Goal: Information Seeking & Learning: Learn about a topic

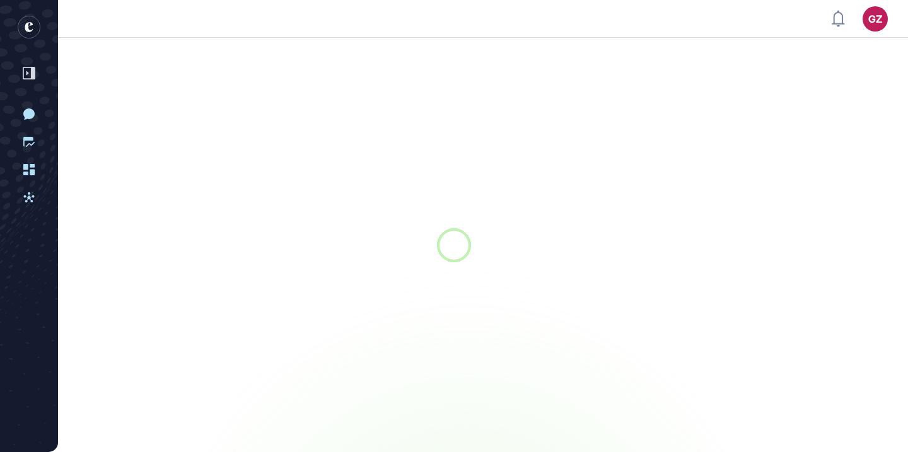
scroll to position [1, 1]
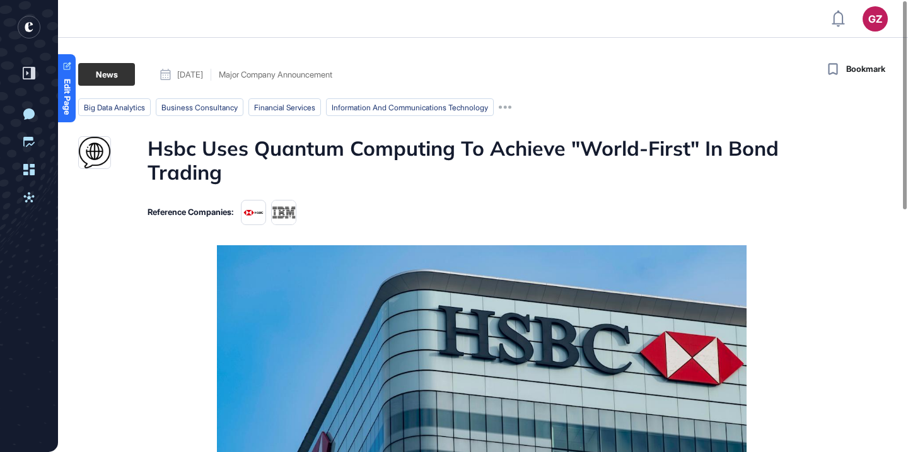
click at [294, 154] on h1 "Hsbc Uses Quantum Computing To Achieve "World-First" In Bond Trading" at bounding box center [482, 160] width 668 height 49
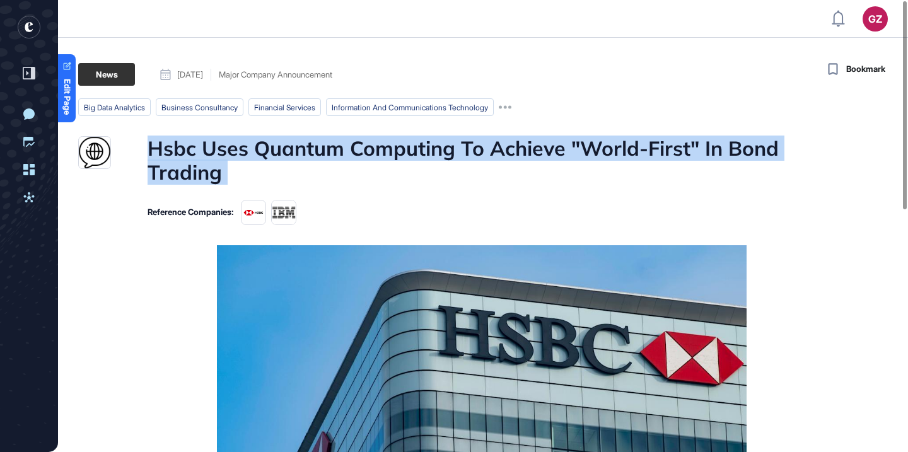
click at [294, 154] on h1 "Hsbc Uses Quantum Computing To Achieve "World-First" In Bond Trading" at bounding box center [482, 160] width 668 height 49
copy h1 "Hsbc Uses Quantum Computing To Achieve "World-First" In Bond Trading"
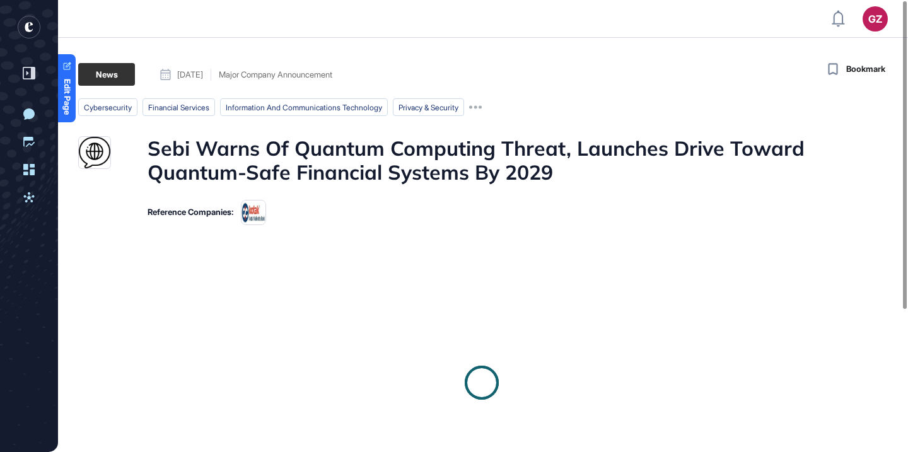
click at [305, 153] on h1 "Sebi Warns Of Quantum Computing Threat, Launches Drive Toward Quantum-Safe Fina…" at bounding box center [482, 160] width 668 height 49
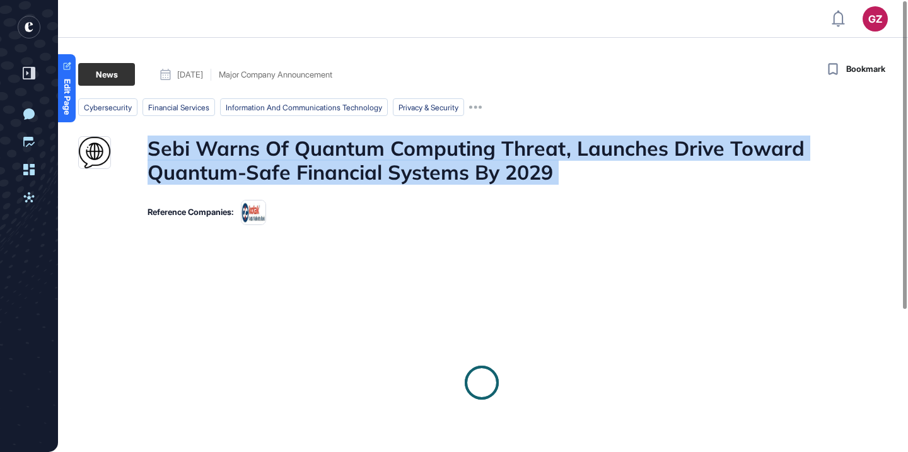
click at [305, 153] on h1 "Sebi Warns Of Quantum Computing Threat, Launches Drive Toward Quantum-Safe Fina…" at bounding box center [482, 160] width 668 height 49
copy h1 "Sebi Warns Of Quantum Computing Threat, Launches Drive Toward Quantum-Safe Fina…"
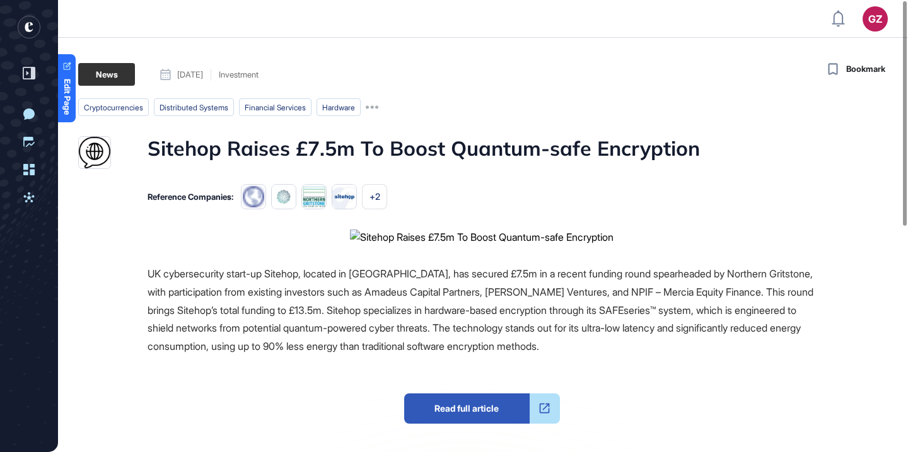
click at [352, 138] on h1 "Sitehop Raises £7.5m To Boost Quantum-safe Encryption" at bounding box center [424, 152] width 552 height 33
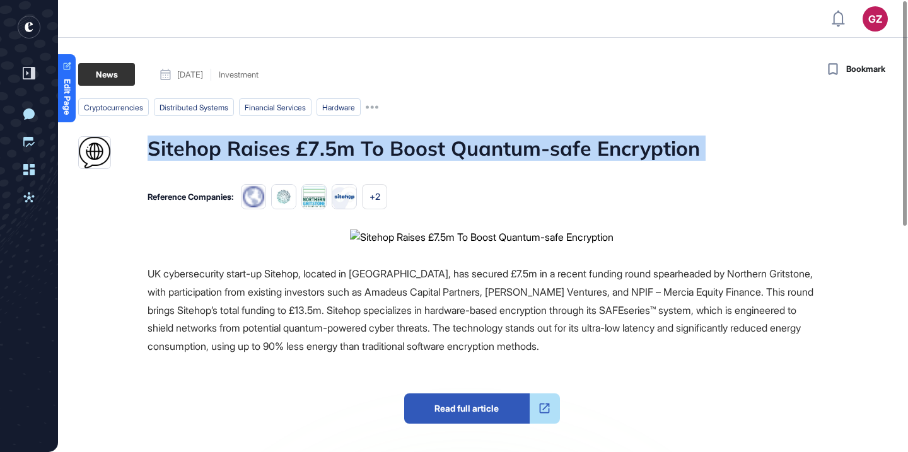
click at [352, 138] on h1 "Sitehop Raises £7.5m To Boost Quantum-safe Encryption" at bounding box center [424, 152] width 552 height 33
copy h1 "Sitehop Raises £7.5m To Boost Quantum-safe Encryption"
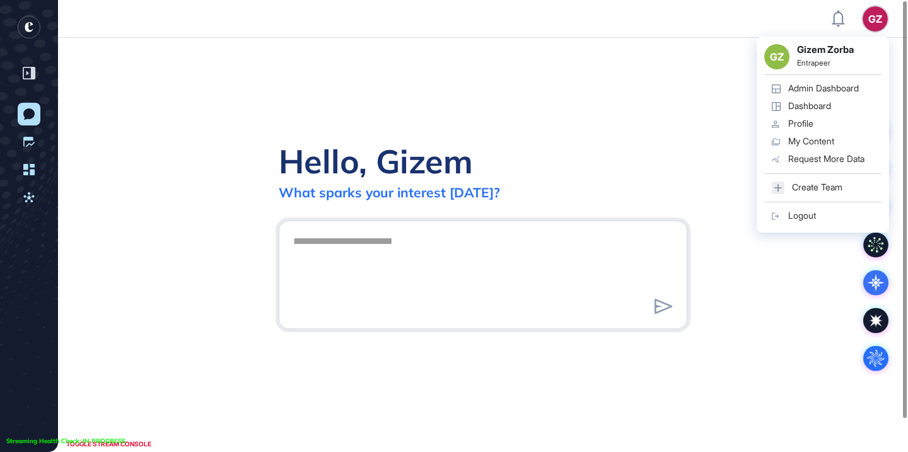
click at [875, 22] on div "GZ" at bounding box center [875, 18] width 25 height 25
click at [832, 87] on div "Admin Dashboard" at bounding box center [823, 88] width 71 height 10
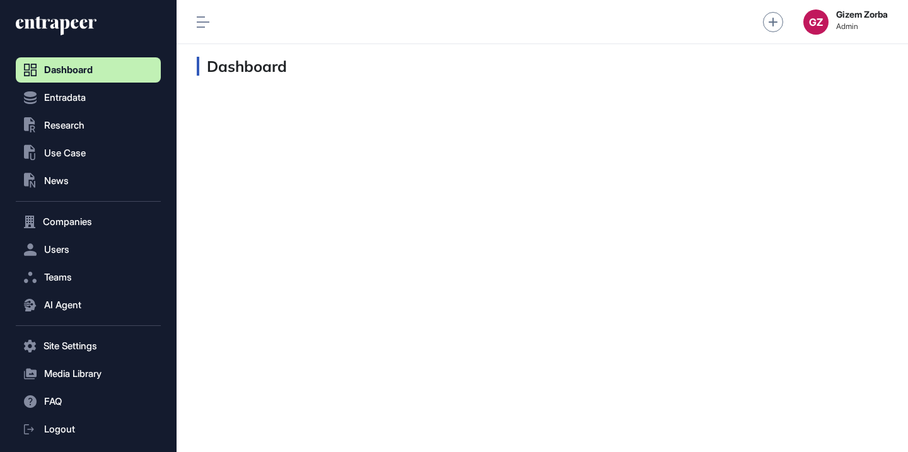
scroll to position [1, 1]
click at [94, 127] on button ".st0{fill:currentColor} Research" at bounding box center [88, 125] width 145 height 25
click at [88, 154] on button ".st0{fill:currentColor} Use Case" at bounding box center [88, 153] width 145 height 25
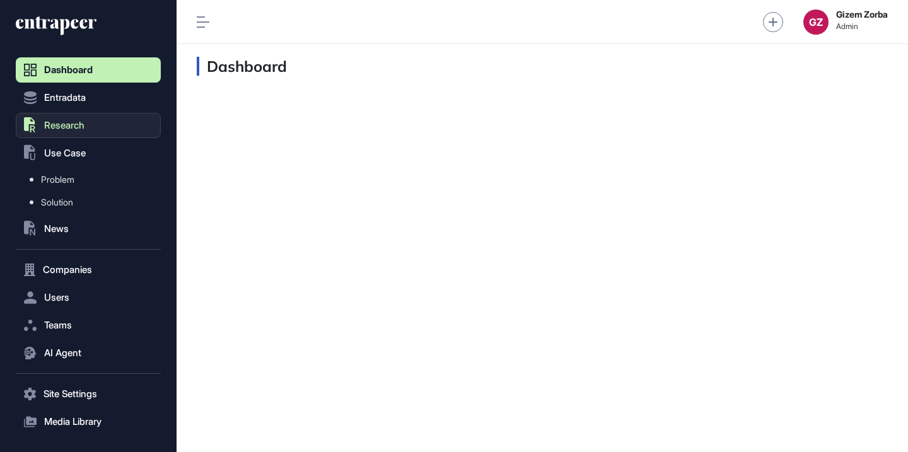
click at [86, 122] on button ".st0{fill:currentColor} Research" at bounding box center [88, 125] width 145 height 25
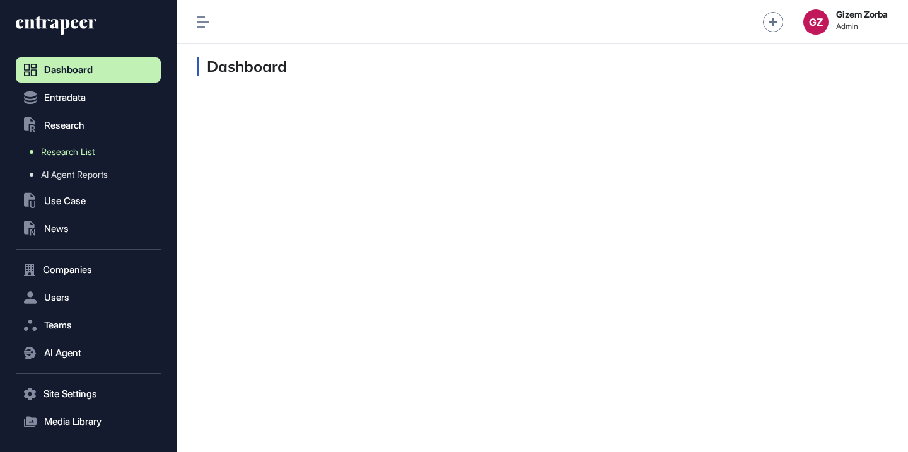
click at [78, 147] on span "Research List" at bounding box center [68, 152] width 54 height 10
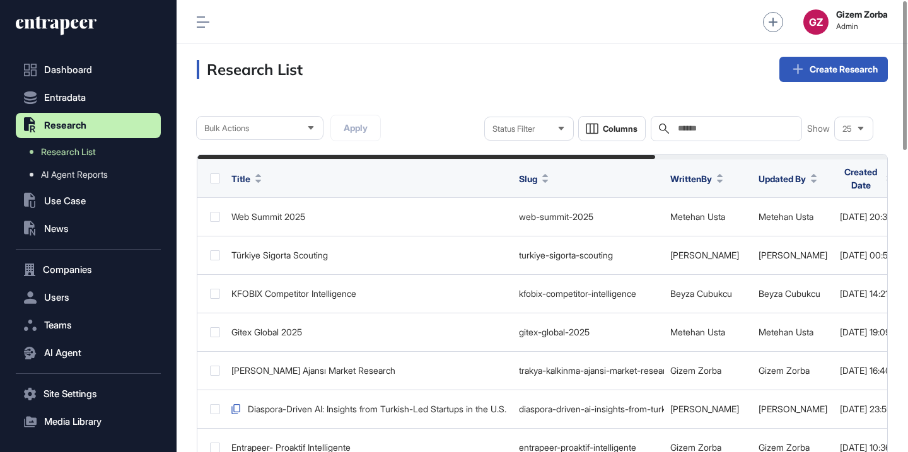
click at [700, 120] on div "Search" at bounding box center [726, 128] width 151 height 25
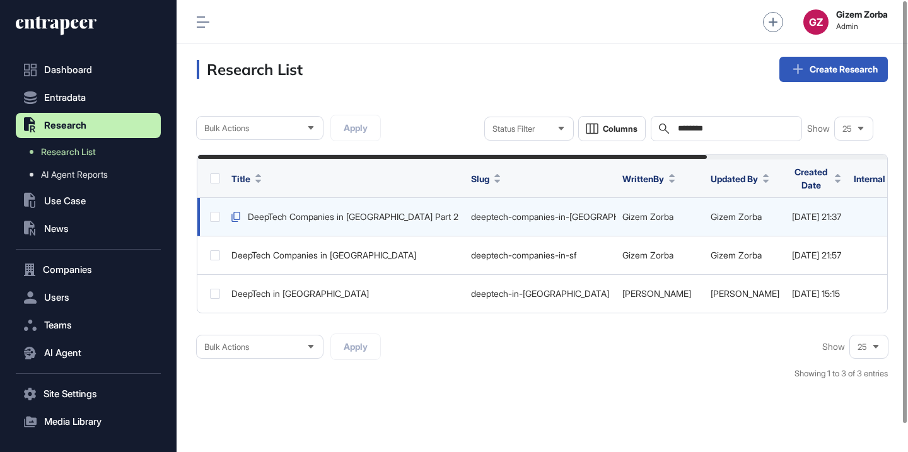
scroll to position [0, 245]
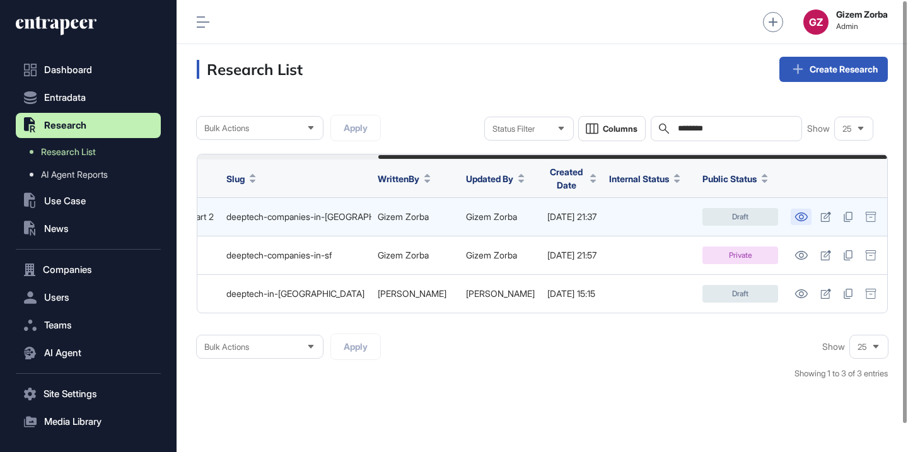
type input "********"
click at [799, 212] on icon at bounding box center [800, 216] width 13 height 9
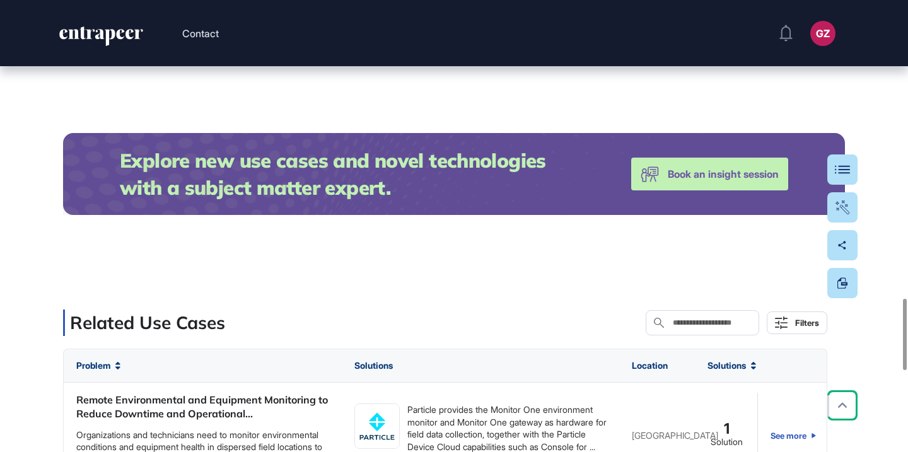
scroll to position [1886, 0]
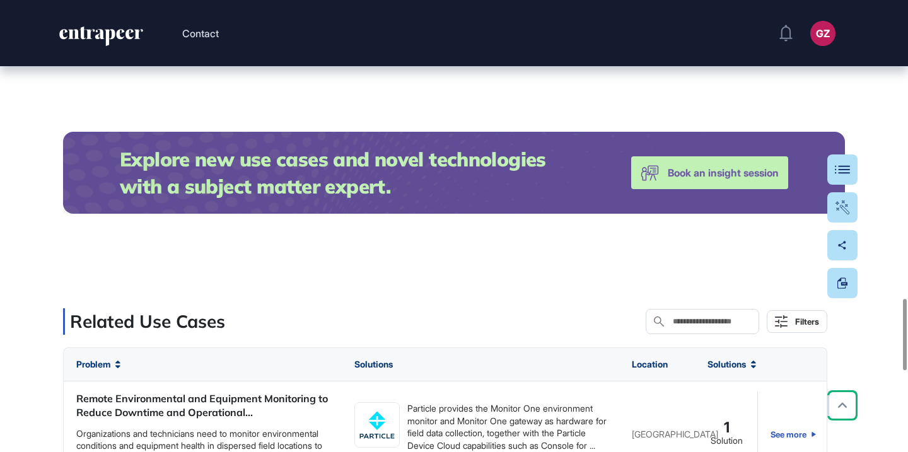
click at [713, 325] on input "text" at bounding box center [711, 322] width 79 height 10
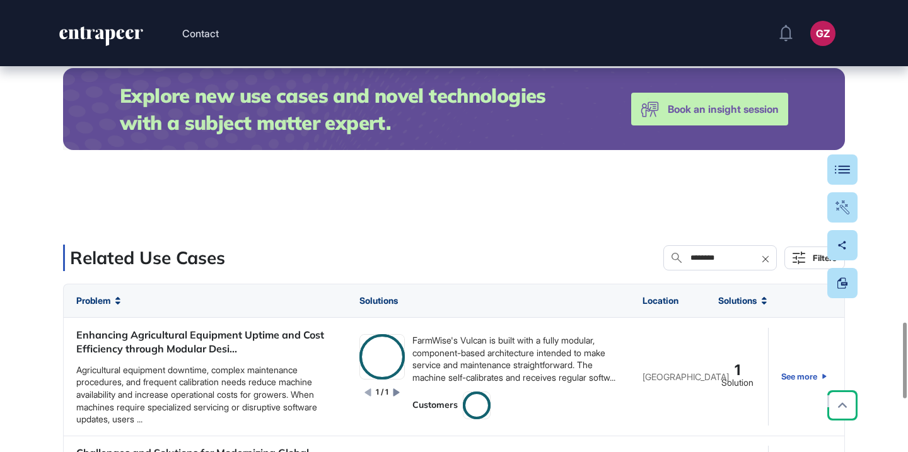
scroll to position [1968, 0]
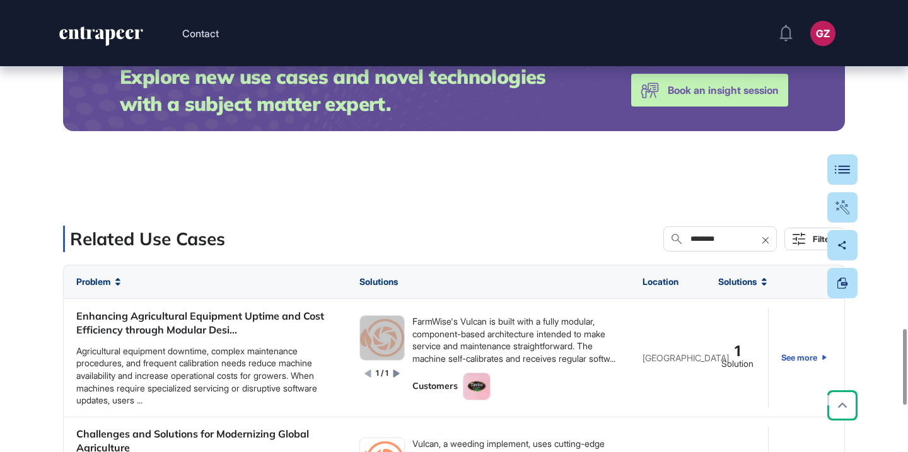
drag, startPoint x: 396, startPoint y: 320, endPoint x: 789, endPoint y: 1, distance: 506.9
click at [727, 237] on input "********" at bounding box center [728, 239] width 79 height 10
paste input "***"
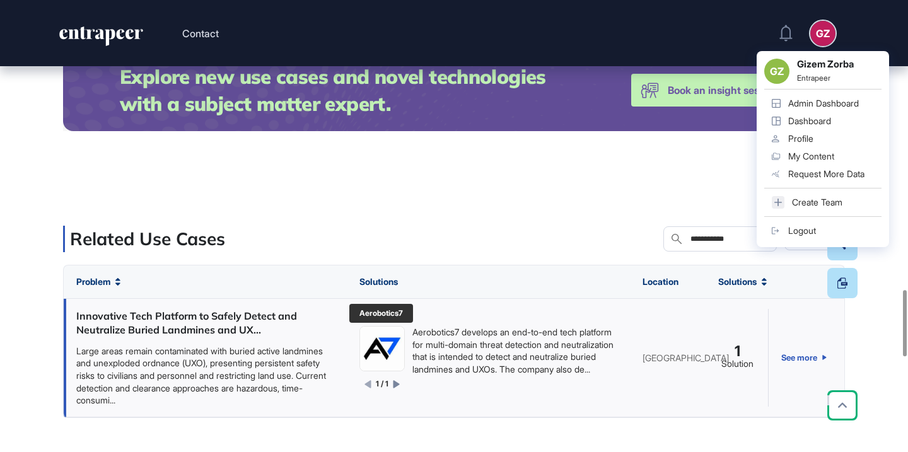
type input "**********"
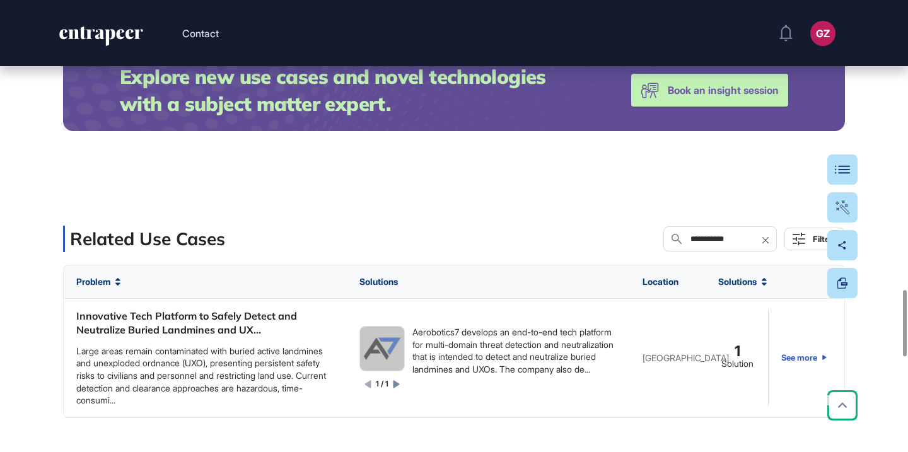
drag, startPoint x: 381, startPoint y: 342, endPoint x: 778, endPoint y: 6, distance: 520.2
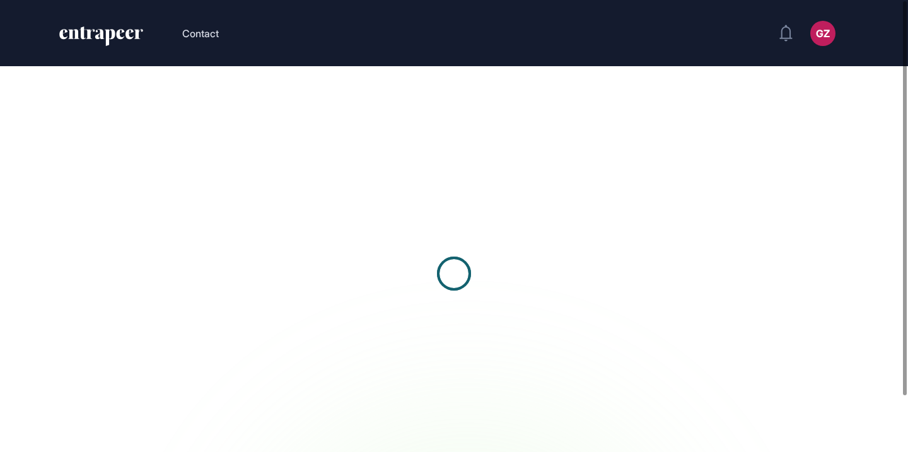
scroll to position [1, 1]
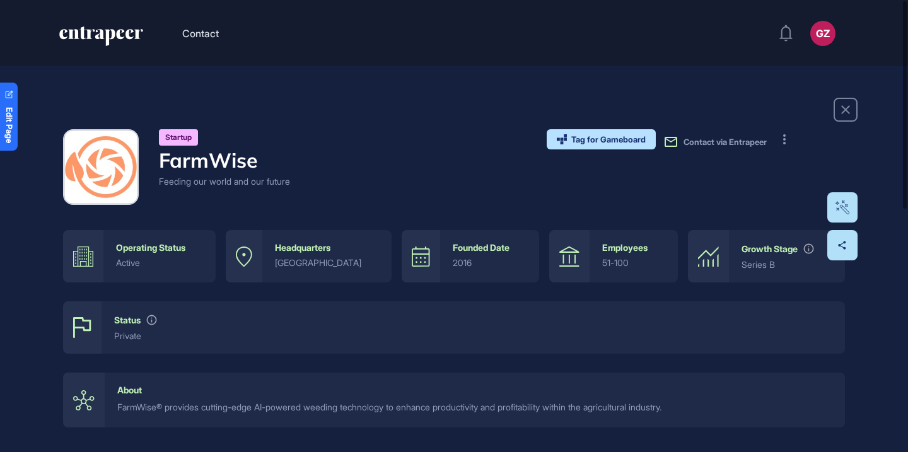
click at [224, 163] on h4 "FarmWise" at bounding box center [224, 160] width 131 height 24
copy h4 "FarmWise"
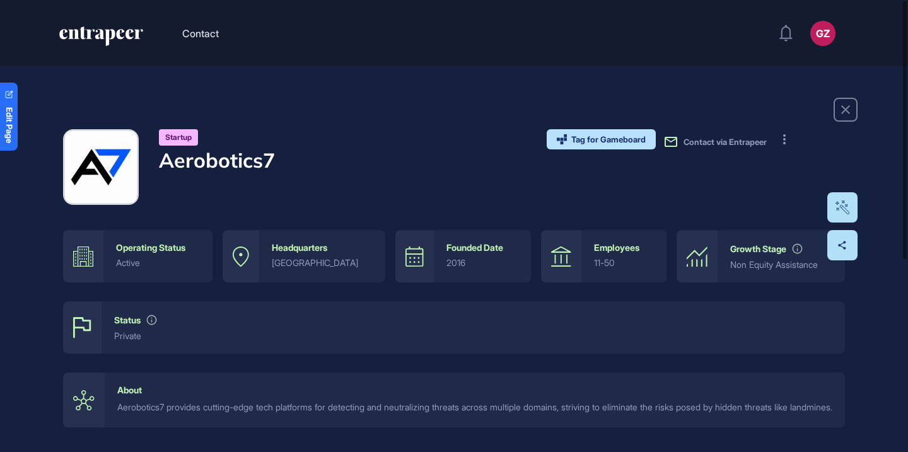
click at [276, 163] on div "Startup Aerobotics7 Tag for Gameboard Build Partner Invest Acquire Contact via …" at bounding box center [454, 167] width 782 height 76
click at [255, 162] on h4 "Aerobotics7" at bounding box center [217, 160] width 116 height 24
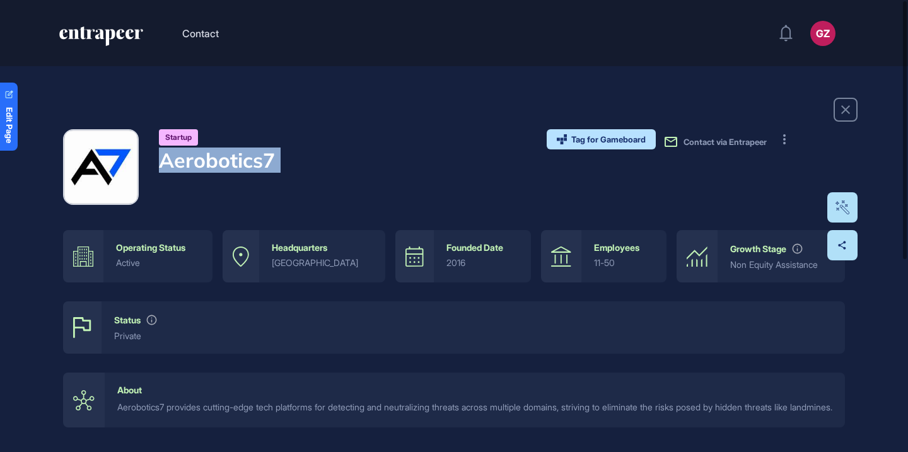
copy div "Aerobotics7"
